Goal: Task Accomplishment & Management: Manage account settings

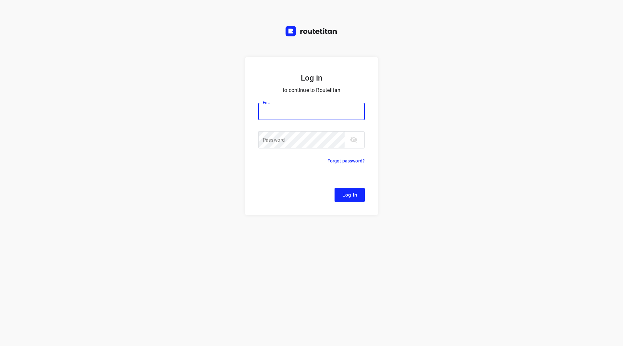
click at [282, 112] on input "email" at bounding box center [311, 112] width 106 height 18
drag, startPoint x: 294, startPoint y: 112, endPoint x: 263, endPoint y: 112, distance: 31.8
click at [263, 112] on input "f" at bounding box center [311, 112] width 106 height 18
type input "remco@fruitopjewerk.nl"
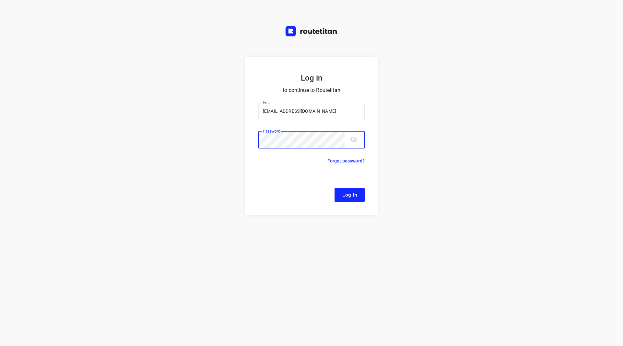
click at [335, 188] on button "Log In" at bounding box center [350, 195] width 30 height 14
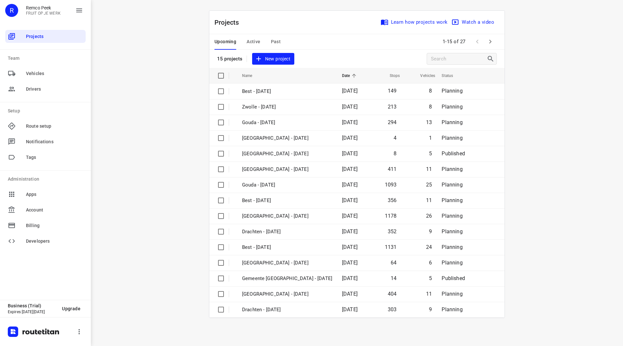
click at [491, 43] on icon "button" at bounding box center [491, 42] width 8 height 8
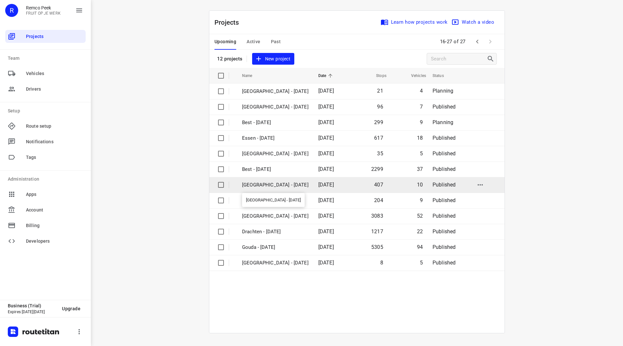
click at [275, 184] on p "[GEOGRAPHIC_DATA] - [DATE]" at bounding box center [275, 184] width 67 height 7
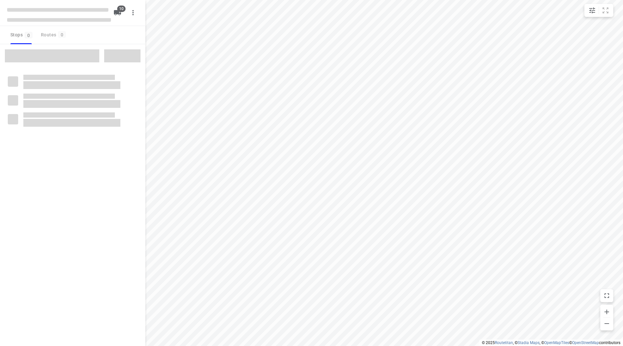
checkbox input "true"
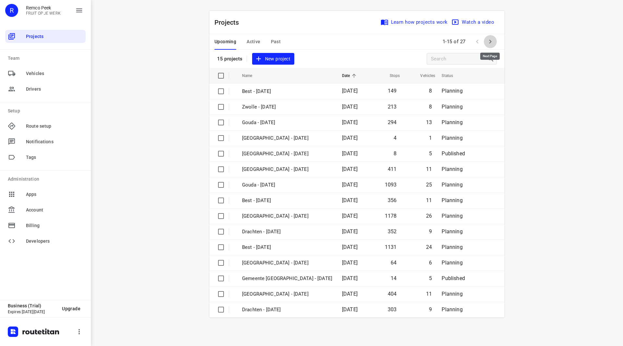
click at [487, 41] on icon "button" at bounding box center [491, 42] width 8 height 8
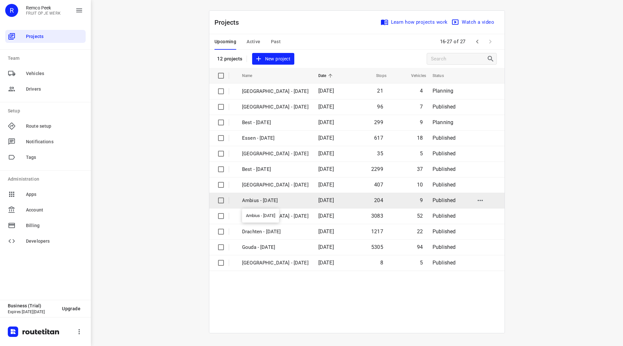
click at [274, 201] on p "Ambius - [DATE]" at bounding box center [275, 200] width 67 height 7
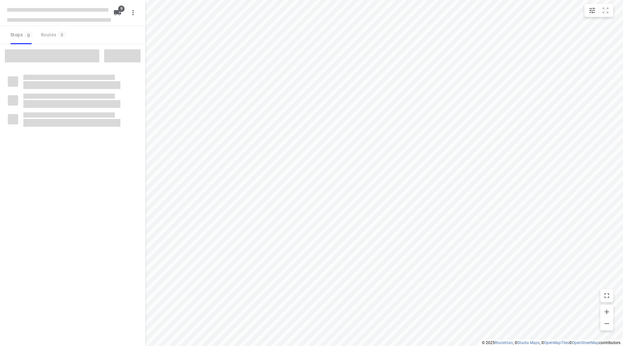
checkbox input "true"
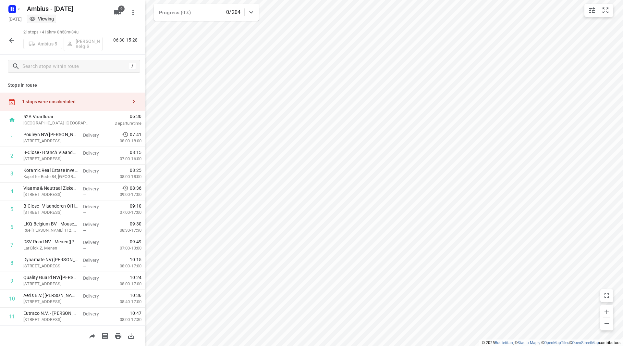
drag, startPoint x: 77, startPoint y: 98, endPoint x: 95, endPoint y: 105, distance: 19.8
click at [77, 99] on div "1 stops were unscheduled" at bounding box center [72, 102] width 145 height 19
click at [18, 42] on button "button" at bounding box center [11, 40] width 13 height 13
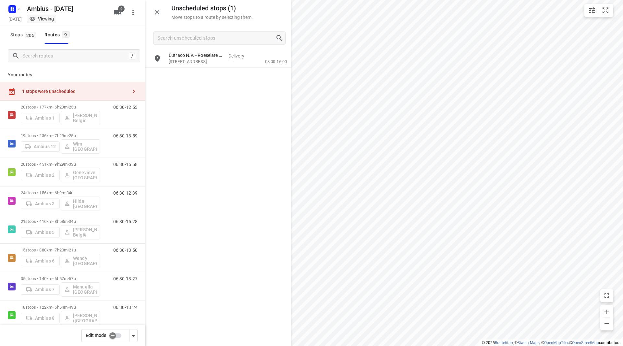
click at [119, 339] on input "checkbox" at bounding box center [112, 335] width 37 height 12
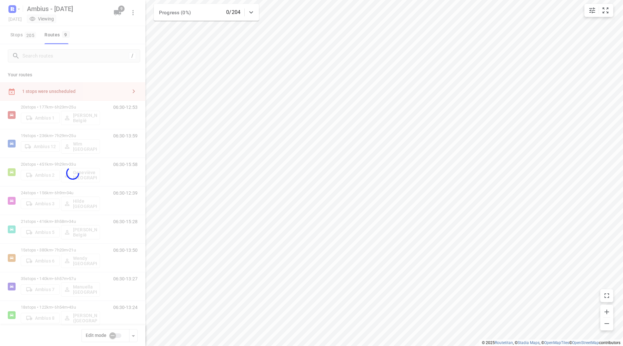
checkbox input "true"
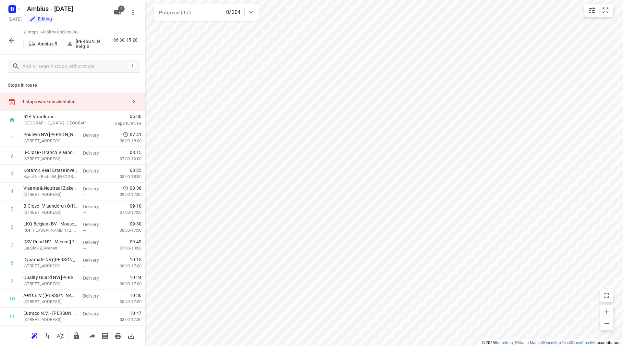
click at [74, 104] on div "1 stops were unscheduled" at bounding box center [74, 101] width 105 height 5
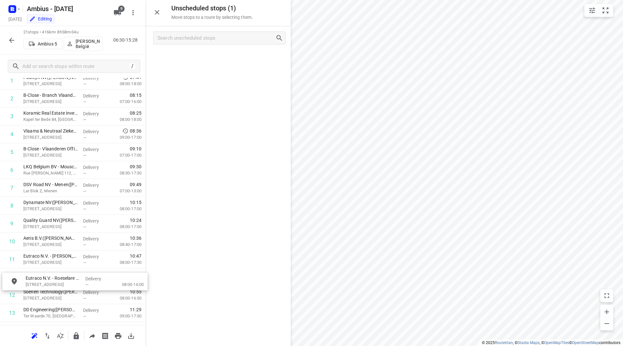
scroll to position [58, 0]
drag, startPoint x: 199, startPoint y: 60, endPoint x: 50, endPoint y: 264, distance: 252.5
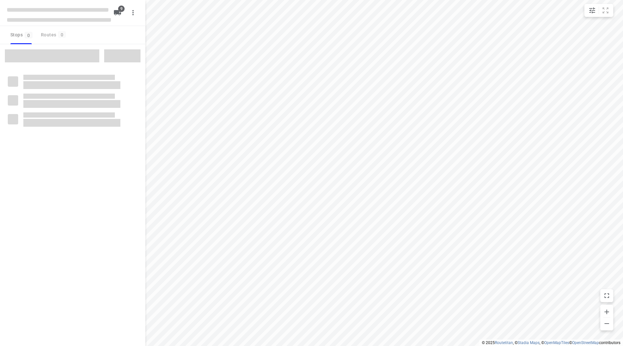
checkbox input "true"
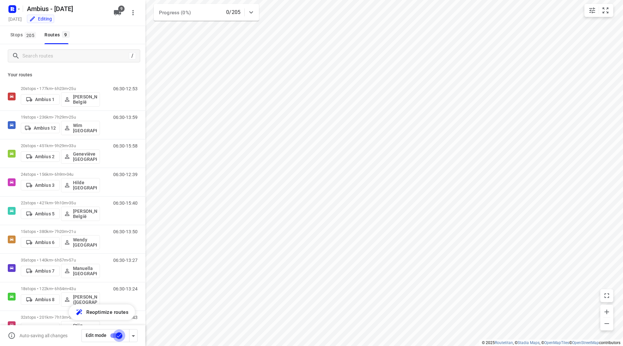
click at [118, 335] on input "checkbox" at bounding box center [119, 335] width 37 height 12
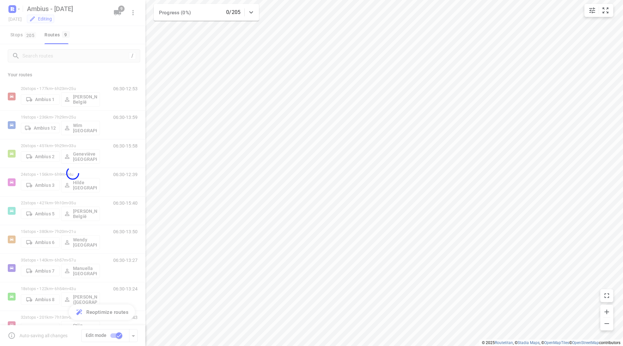
checkbox input "false"
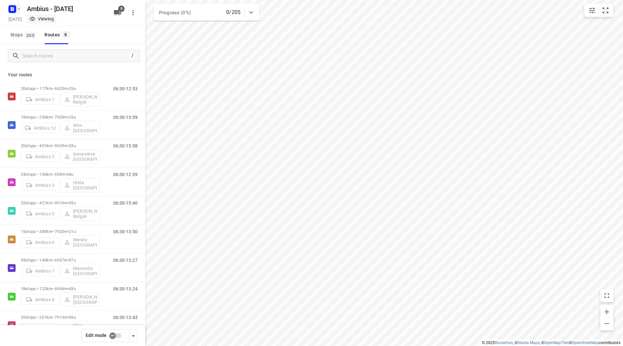
click at [18, 11] on icon "button" at bounding box center [18, 8] width 5 height 5
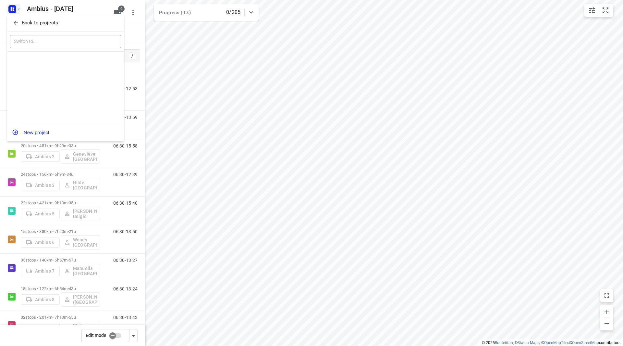
click at [21, 21] on span "Back to projects" at bounding box center [66, 22] width 106 height 7
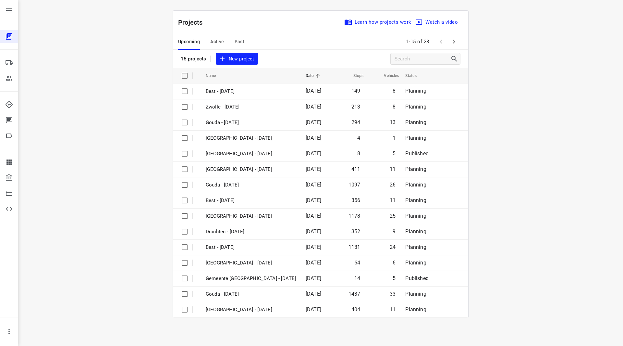
click at [240, 41] on span "Past" at bounding box center [240, 42] width 10 height 8
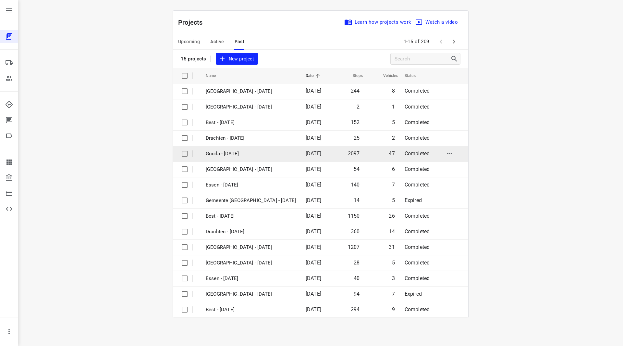
click at [245, 153] on p "Gouda - [DATE]" at bounding box center [251, 153] width 90 height 7
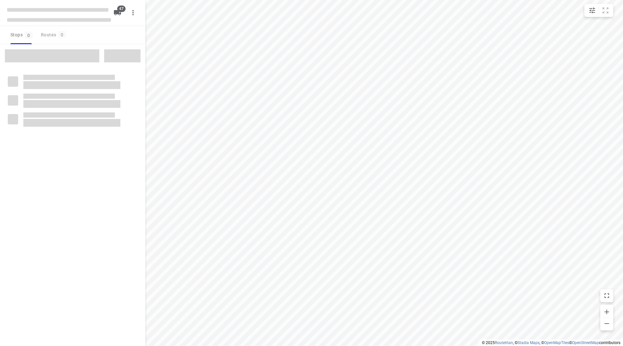
checkbox input "true"
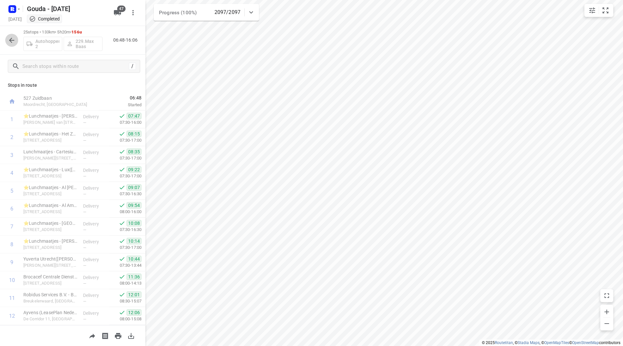
click at [11, 41] on icon "button" at bounding box center [12, 40] width 8 height 8
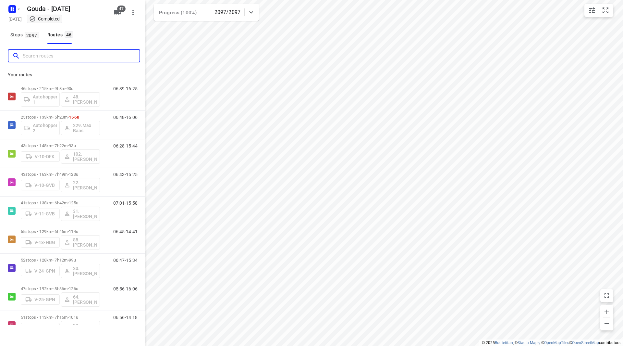
click at [30, 57] on input "Search routes" at bounding box center [81, 56] width 117 height 10
click at [34, 56] on input "Search routes" at bounding box center [81, 56] width 117 height 10
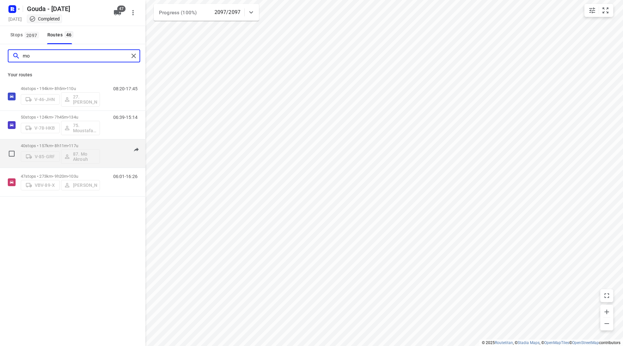
type input "mo"
click at [77, 140] on div "40 stops • 157km • 8h11m • 117u V-85-GRF 87. Mo Akrouh" at bounding box center [60, 153] width 79 height 27
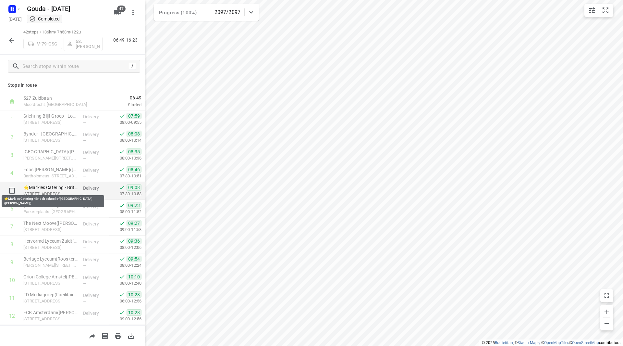
click at [35, 185] on p "⭐Markies Catering - British school of Amsterdam(Yvette de Bruin)" at bounding box center [50, 187] width 55 height 6
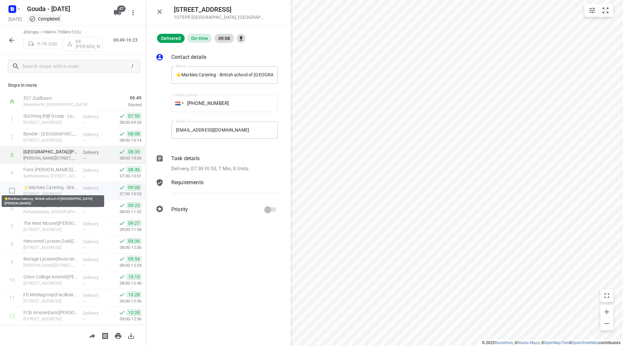
drag, startPoint x: 35, startPoint y: 185, endPoint x: 81, endPoint y: 160, distance: 52.2
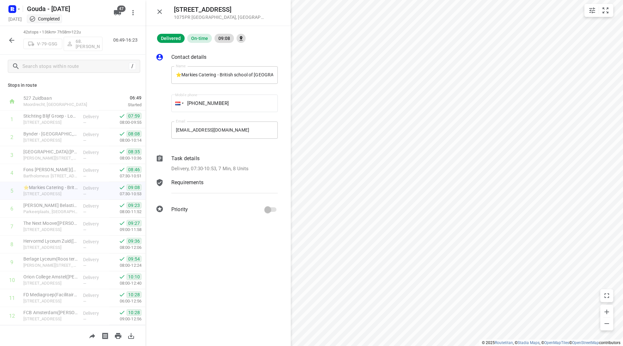
click at [14, 39] on icon "button" at bounding box center [12, 40] width 8 height 8
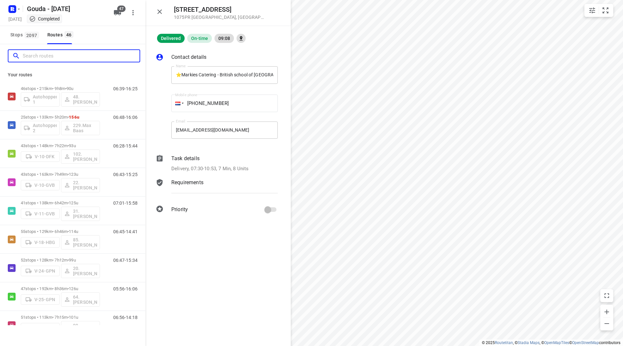
click at [74, 55] on input "Search routes" at bounding box center [81, 56] width 117 height 10
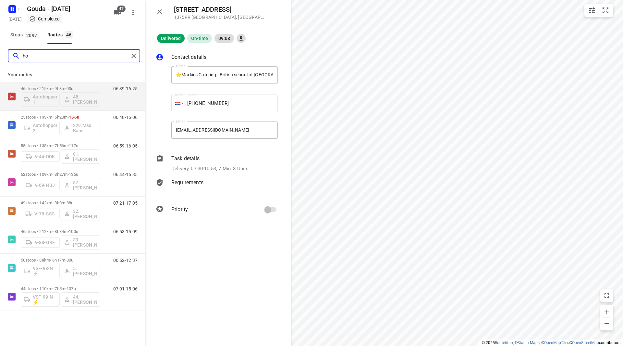
type input "h"
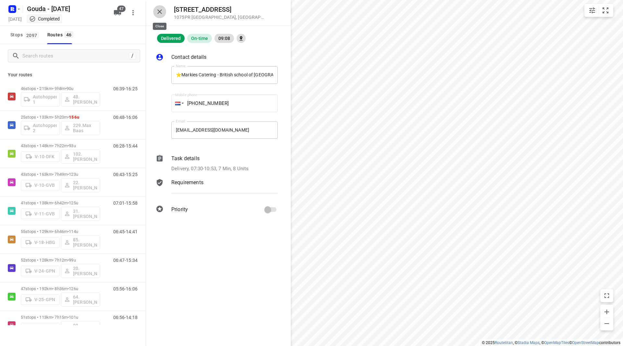
click at [159, 11] on icon "button" at bounding box center [159, 11] width 5 height 5
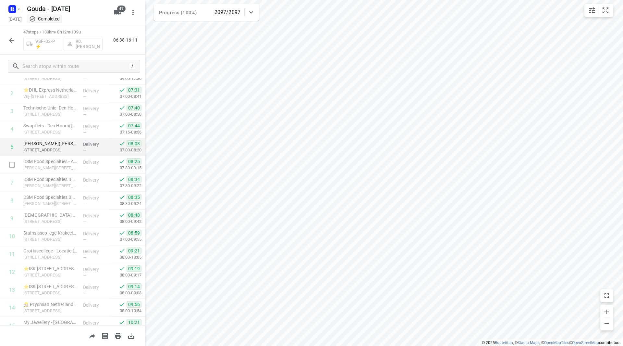
scroll to position [65, 0]
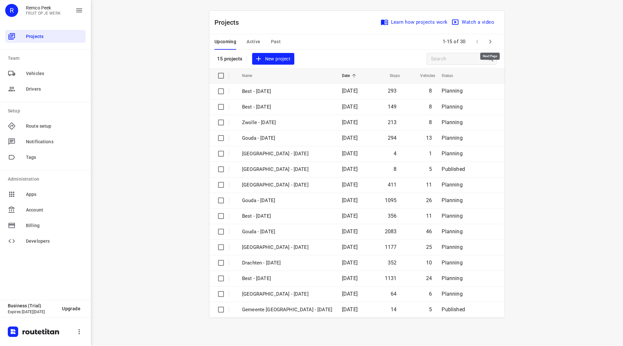
click at [491, 43] on icon "button" at bounding box center [491, 42] width 2 height 4
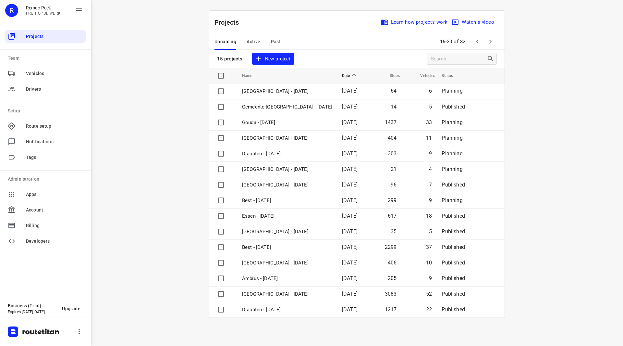
click at [492, 43] on icon "button" at bounding box center [491, 42] width 8 height 8
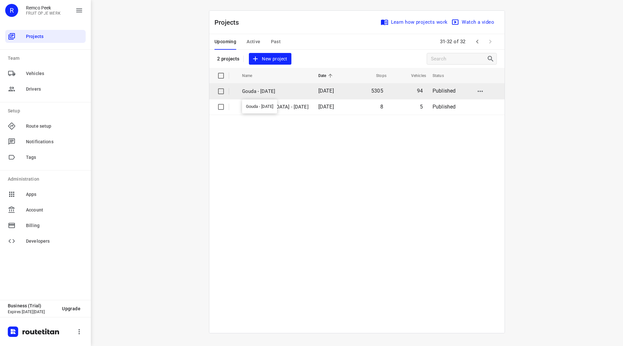
click at [273, 91] on p "Gouda - [DATE]" at bounding box center [275, 91] width 67 height 7
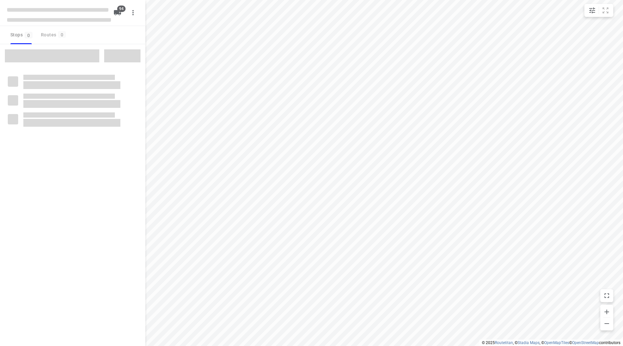
checkbox input "true"
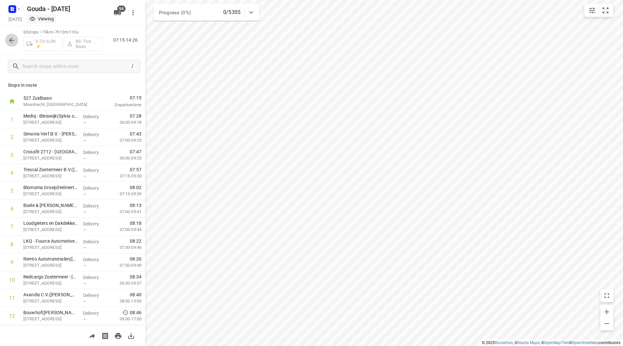
click at [11, 39] on icon "button" at bounding box center [11, 40] width 5 height 5
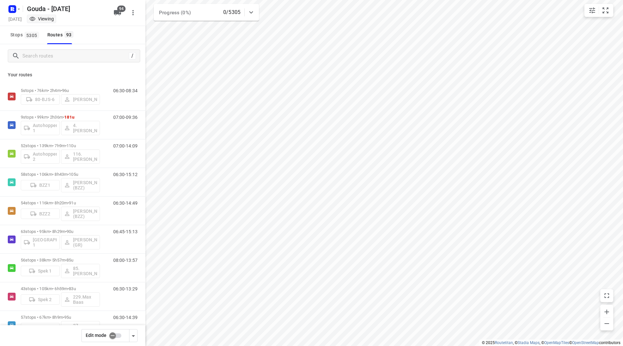
click at [114, 338] on input "checkbox" at bounding box center [112, 335] width 37 height 12
checkbox input "false"
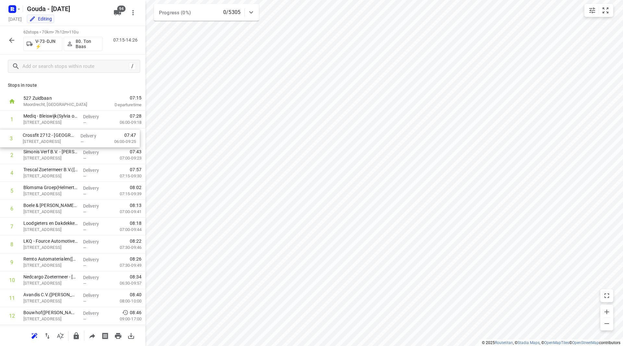
drag, startPoint x: 54, startPoint y: 157, endPoint x: 54, endPoint y: 138, distance: 19.8
drag, startPoint x: 54, startPoint y: 177, endPoint x: 55, endPoint y: 158, distance: 19.2
drag, startPoint x: 53, startPoint y: 187, endPoint x: 55, endPoint y: 169, distance: 18.0
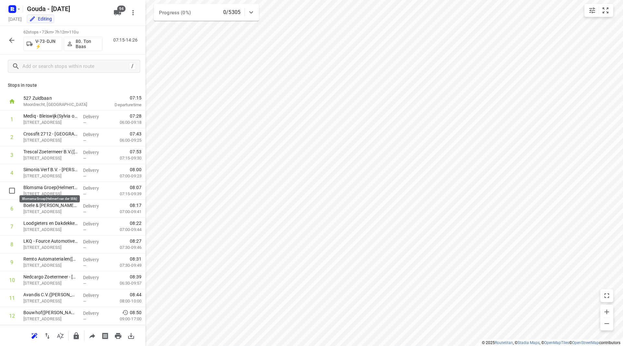
drag, startPoint x: 49, startPoint y: 213, endPoint x: 50, endPoint y: 193, distance: 20.5
drag, startPoint x: 60, startPoint y: 230, endPoint x: 59, endPoint y: 203, distance: 26.6
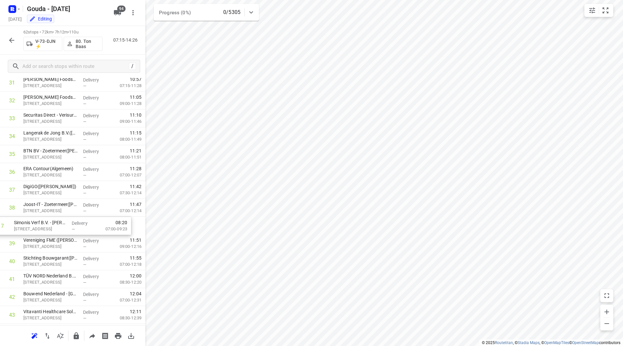
scroll to position [558, 0]
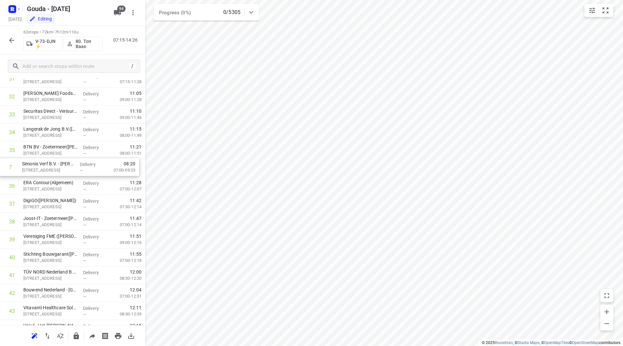
drag, startPoint x: 55, startPoint y: 194, endPoint x: 57, endPoint y: 170, distance: 24.4
click at [54, 170] on div "1 Mediq - Bleiswijk([PERSON_NAME] of Leny) [GEOGRAPHIC_DATA][STREET_ADDRESS] De…" at bounding box center [72, 105] width 145 height 1107
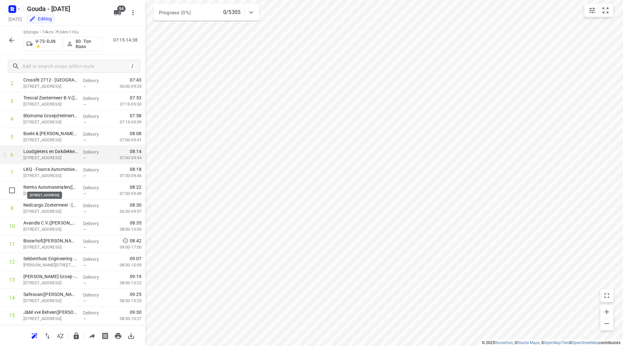
scroll to position [65, 0]
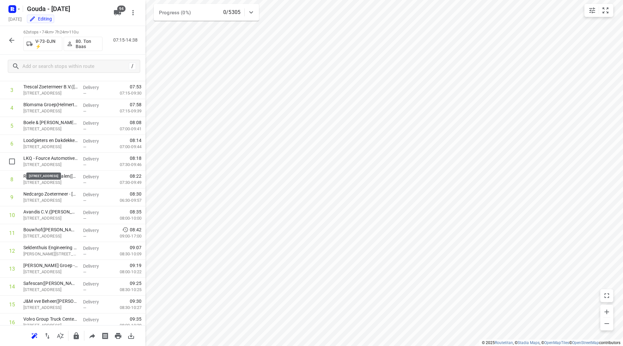
drag, startPoint x: 56, startPoint y: 164, endPoint x: 60, endPoint y: 148, distance: 16.6
drag, startPoint x: 61, startPoint y: 162, endPoint x: 62, endPoint y: 145, distance: 16.6
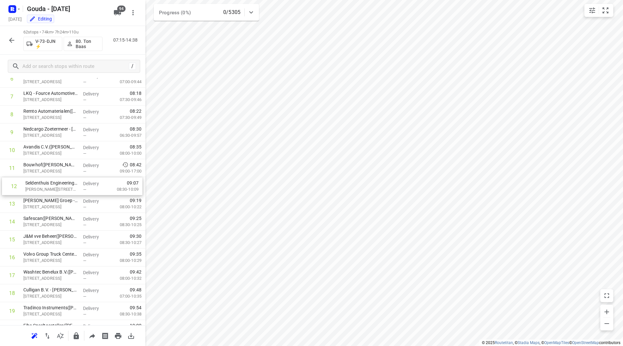
drag, startPoint x: 60, startPoint y: 169, endPoint x: 61, endPoint y: 184, distance: 14.6
drag, startPoint x: 48, startPoint y: 187, endPoint x: 51, endPoint y: 168, distance: 18.4
click at [51, 168] on div "1 Mediq - Bleiswijk([PERSON_NAME] of Leny) [GEOGRAPHIC_DATA][STREET_ADDRESS] De…" at bounding box center [72, 339] width 145 height 1107
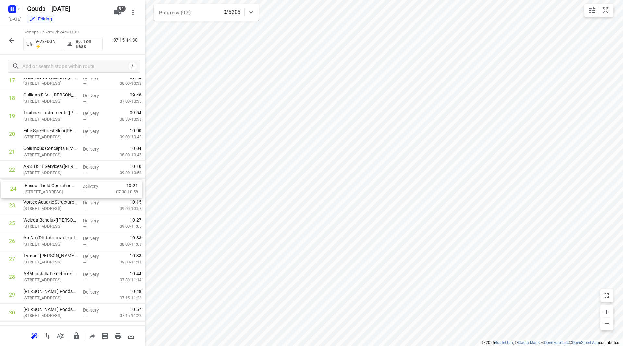
drag, startPoint x: 57, startPoint y: 187, endPoint x: 57, endPoint y: 183, distance: 4.6
click at [57, 183] on div "1 Mediq - Bleiswijk([PERSON_NAME] of Leny) [GEOGRAPHIC_DATA][STREET_ADDRESS] De…" at bounding box center [72, 339] width 145 height 1107
drag, startPoint x: 57, startPoint y: 221, endPoint x: 56, endPoint y: 203, distance: 18.3
click at [56, 203] on div "1 Mediq - Bleiswijk([PERSON_NAME] of Leny) [GEOGRAPHIC_DATA][STREET_ADDRESS] De…" at bounding box center [72, 339] width 145 height 1107
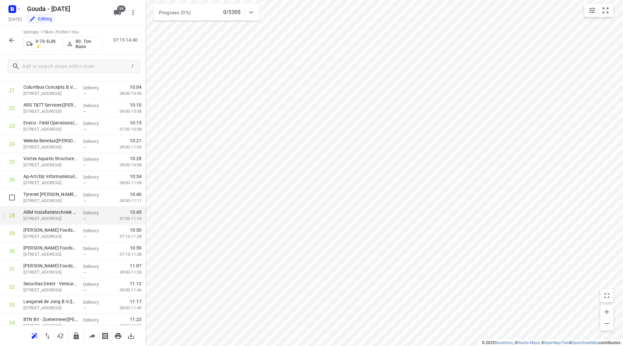
scroll to position [390, 0]
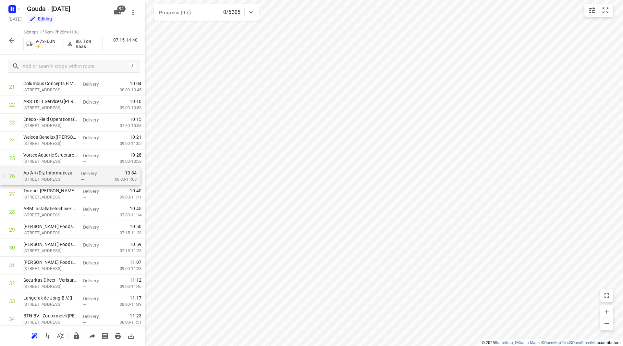
click at [53, 177] on div "1 Mediq - Bleiswijk([PERSON_NAME] of Leny) [GEOGRAPHIC_DATA][STREET_ADDRESS] De…" at bounding box center [72, 274] width 145 height 1107
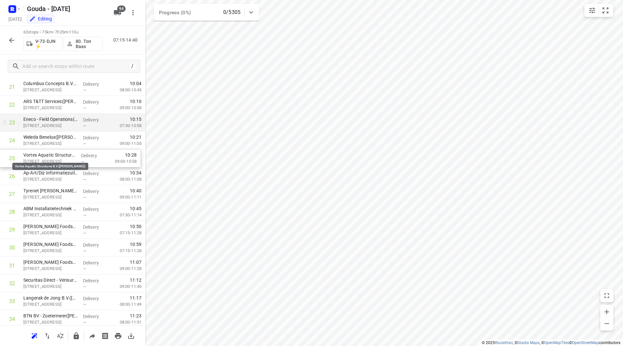
drag, startPoint x: 53, startPoint y: 152, endPoint x: 56, endPoint y: 131, distance: 20.3
click at [56, 131] on div "1 Mediq - Bleiswijk([PERSON_NAME] of Leny) [GEOGRAPHIC_DATA][STREET_ADDRESS] De…" at bounding box center [72, 274] width 145 height 1107
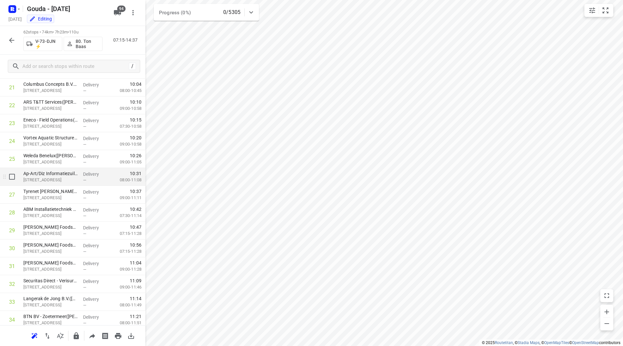
scroll to position [421, 0]
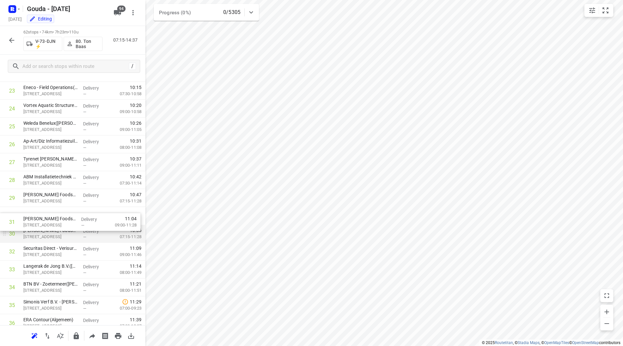
drag, startPoint x: 68, startPoint y: 238, endPoint x: 67, endPoint y: 222, distance: 15.9
click at [68, 223] on div "1 Mediq - Bleiswijk([PERSON_NAME] of Leny) [GEOGRAPHIC_DATA][STREET_ADDRESS] De…" at bounding box center [72, 242] width 145 height 1107
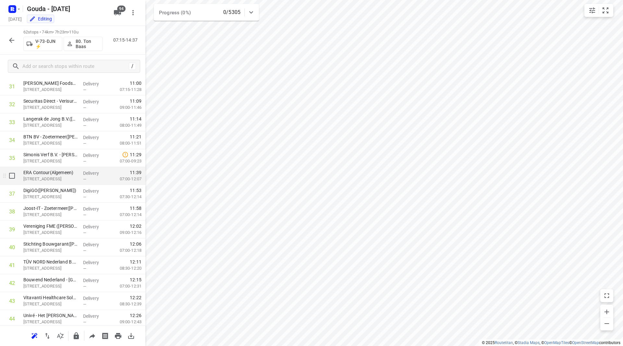
scroll to position [519, 0]
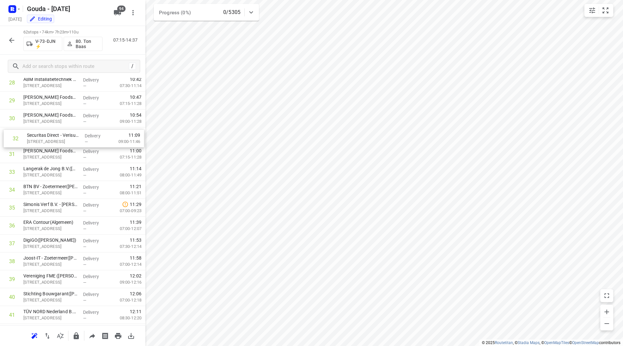
drag, startPoint x: 58, startPoint y: 156, endPoint x: 63, endPoint y: 138, distance: 19.1
click at [63, 138] on div "1 Mediq - Bleiswijk([PERSON_NAME] of Leny) [GEOGRAPHIC_DATA][STREET_ADDRESS] De…" at bounding box center [72, 145] width 145 height 1107
drag, startPoint x: 58, startPoint y: 186, endPoint x: 62, endPoint y: 151, distance: 36.0
click at [62, 151] on div "1 Mediq - Bleiswijk([PERSON_NAME] of Leny) [GEOGRAPHIC_DATA][STREET_ADDRESS] De…" at bounding box center [72, 146] width 145 height 1107
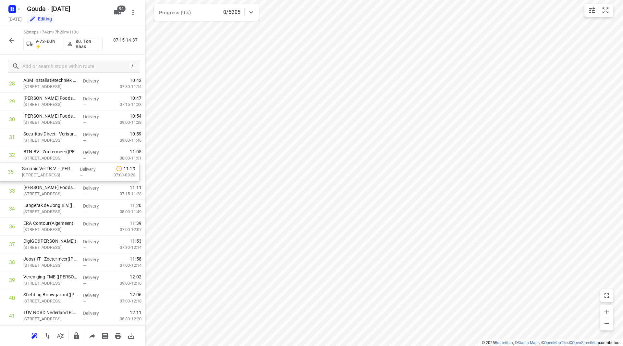
drag, startPoint x: 63, startPoint y: 213, endPoint x: 62, endPoint y: 173, distance: 39.6
click at [62, 173] on div "1 Mediq - Bleiswijk([PERSON_NAME] of Leny) [GEOGRAPHIC_DATA][STREET_ADDRESS] De…" at bounding box center [72, 146] width 145 height 1107
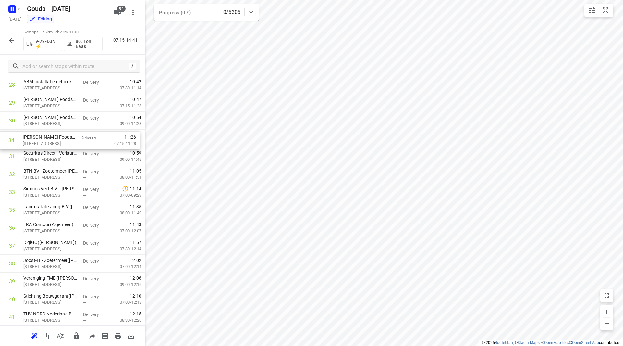
drag, startPoint x: 65, startPoint y: 191, endPoint x: 64, endPoint y: 137, distance: 53.6
click at [64, 137] on div "1 Mediq - Bleiswijk([PERSON_NAME] of Leny) [GEOGRAPHIC_DATA][STREET_ADDRESS] De…" at bounding box center [72, 147] width 145 height 1107
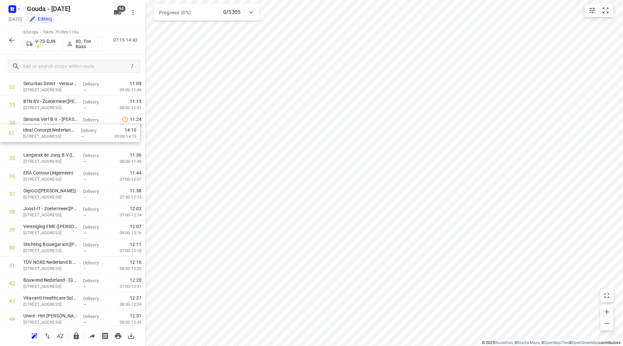
scroll to position [584, 0]
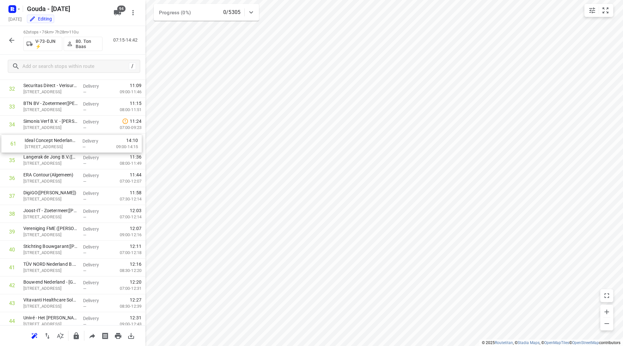
drag, startPoint x: 39, startPoint y: 281, endPoint x: 40, endPoint y: 141, distance: 140.6
click at [40, 141] on div "1 Mediq - Bleiswijk([PERSON_NAME] of Leny) [GEOGRAPHIC_DATA][STREET_ADDRESS] De…" at bounding box center [72, 79] width 145 height 1107
drag, startPoint x: 63, startPoint y: 178, endPoint x: 63, endPoint y: 157, distance: 20.5
click at [64, 157] on div "1 Mediq - Bleiswijk([PERSON_NAME] of Leny) [GEOGRAPHIC_DATA][STREET_ADDRESS] De…" at bounding box center [72, 79] width 145 height 1107
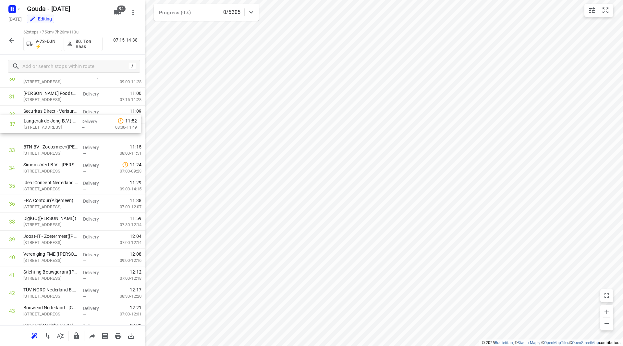
drag, startPoint x: 62, startPoint y: 162, endPoint x: 60, endPoint y: 128, distance: 34.5
click at [60, 128] on div "1 Mediq - Bleiswijk([PERSON_NAME] of Leny) [GEOGRAPHIC_DATA][STREET_ADDRESS] De…" at bounding box center [72, 105] width 145 height 1107
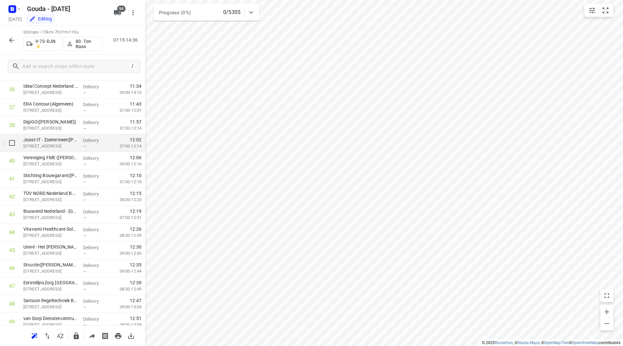
scroll to position [655, 0]
drag, startPoint x: 60, startPoint y: 165, endPoint x: 63, endPoint y: 147, distance: 18.1
click at [63, 147] on div "1 Mediq - Bleiswijk([PERSON_NAME] of Leny) [GEOGRAPHIC_DATA][STREET_ADDRESS] De…" at bounding box center [72, 8] width 145 height 1107
drag, startPoint x: 57, startPoint y: 161, endPoint x: 57, endPoint y: 143, distance: 17.2
click at [57, 143] on div "1 Mediq - Bleiswijk([PERSON_NAME] of Leny) [GEOGRAPHIC_DATA][STREET_ADDRESS] De…" at bounding box center [72, 8] width 145 height 1107
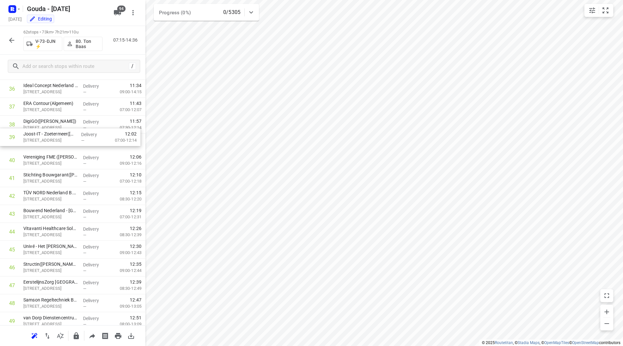
scroll to position [653, 0]
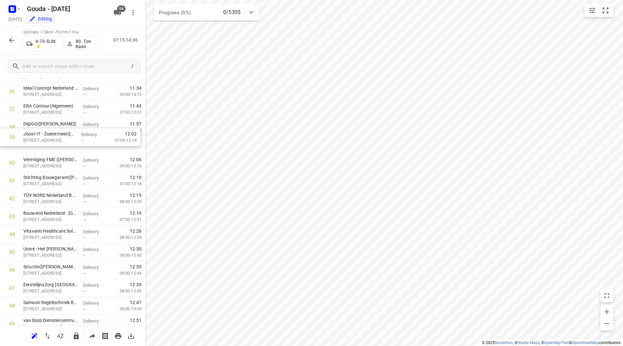
drag, startPoint x: 61, startPoint y: 147, endPoint x: 60, endPoint y: 132, distance: 15.0
click at [60, 132] on div "1 Mediq - Bleiswijk([PERSON_NAME] of Leny) [GEOGRAPHIC_DATA][STREET_ADDRESS] De…" at bounding box center [72, 11] width 145 height 1107
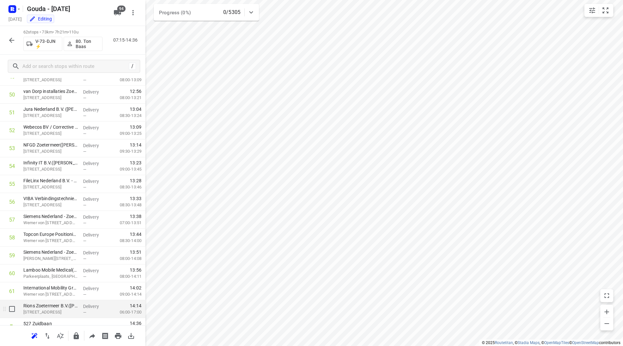
scroll to position [910, 0]
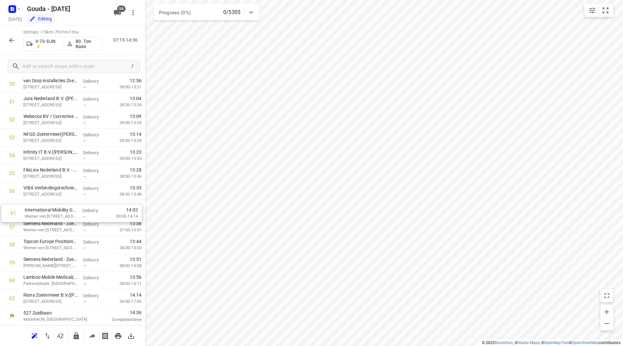
drag, startPoint x: 57, startPoint y: 283, endPoint x: 60, endPoint y: 214, distance: 68.9
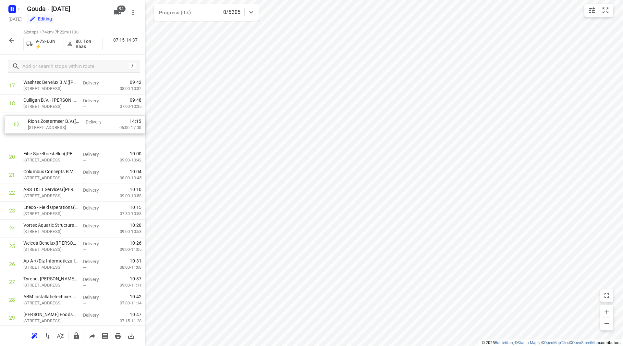
scroll to position [317, 0]
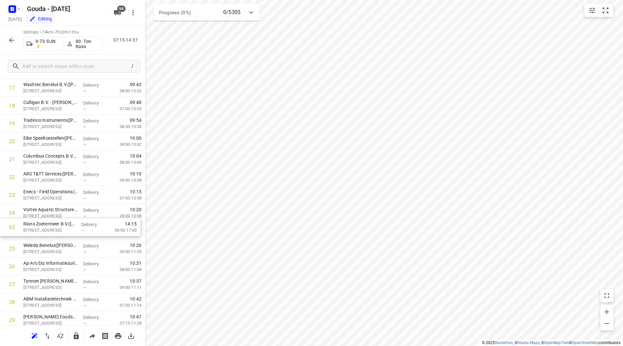
drag, startPoint x: 48, startPoint y: 297, endPoint x: 49, endPoint y: 197, distance: 100.0
click at [49, 197] on div "1 Mediq - Bleiswijk([PERSON_NAME] of Leny) [GEOGRAPHIC_DATA][STREET_ADDRESS] De…" at bounding box center [72, 346] width 145 height 1107
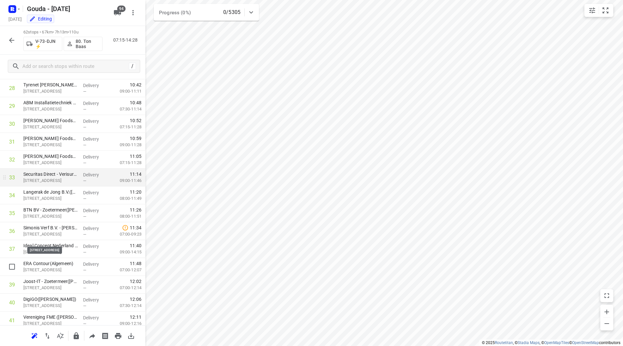
scroll to position [544, 0]
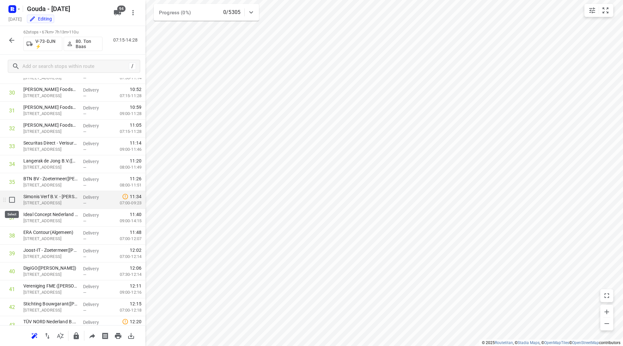
click at [12, 203] on input "checkbox" at bounding box center [12, 199] width 13 height 13
checkbox input "true"
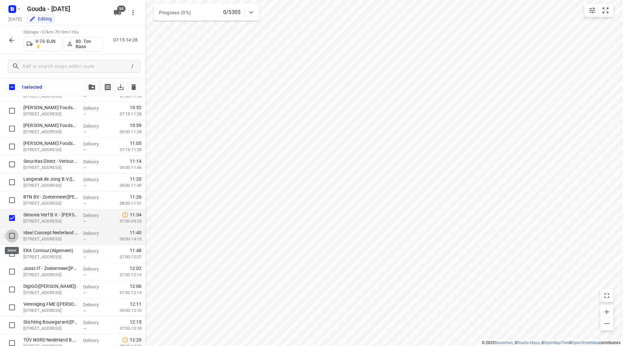
click at [13, 236] on input "checkbox" at bounding box center [12, 235] width 13 height 13
checkbox input "true"
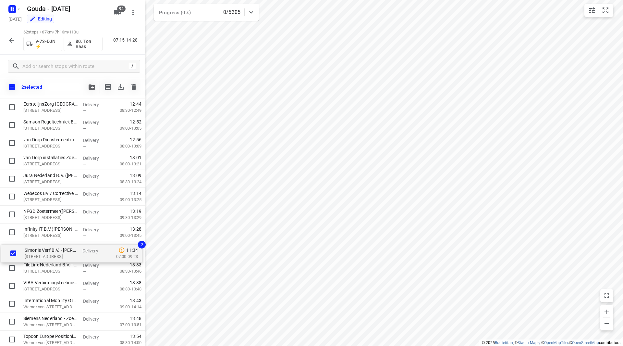
scroll to position [852, 0]
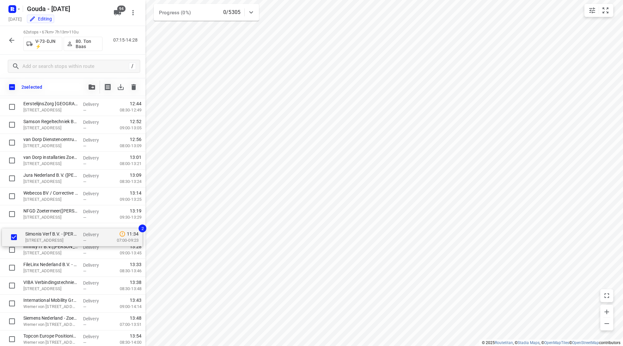
drag, startPoint x: 54, startPoint y: 124, endPoint x: 56, endPoint y: 235, distance: 111.4
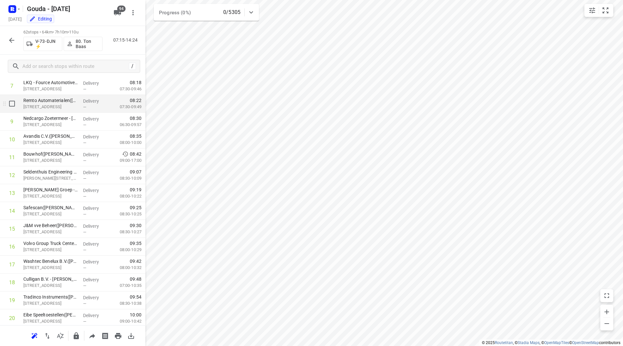
scroll to position [73, 0]
